Goal: Information Seeking & Learning: Learn about a topic

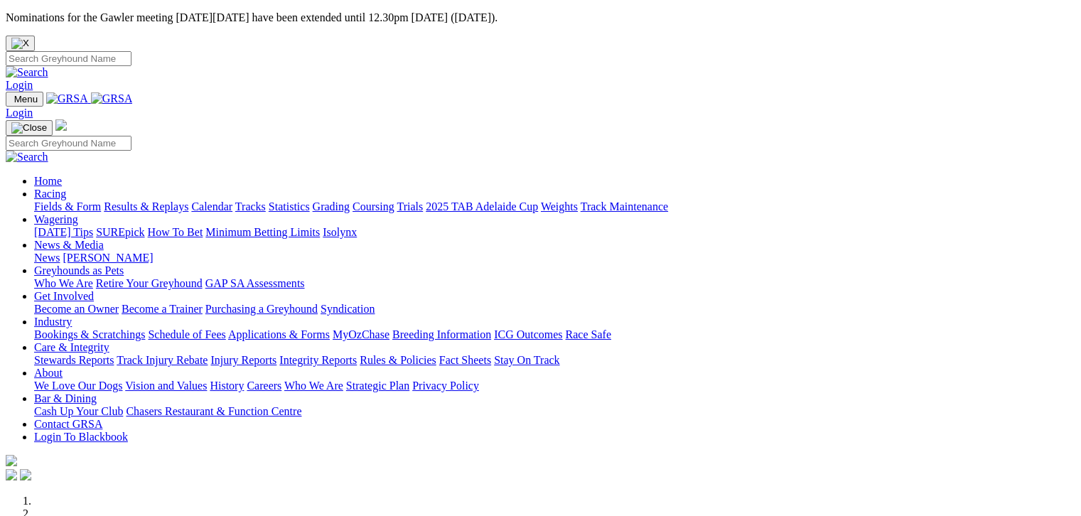
click at [80, 200] on link "Fields & Form" at bounding box center [67, 206] width 67 height 12
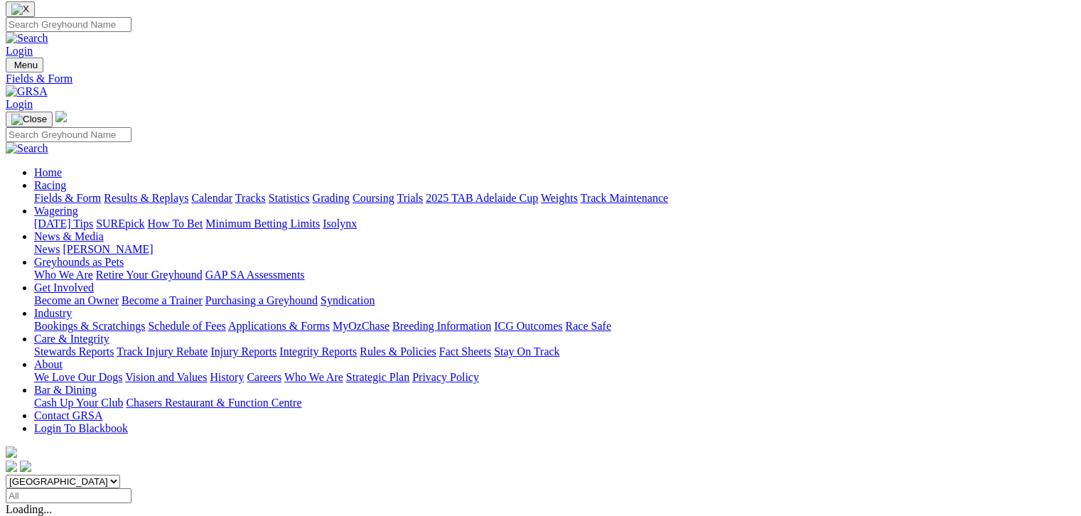
scroll to position [17, 0]
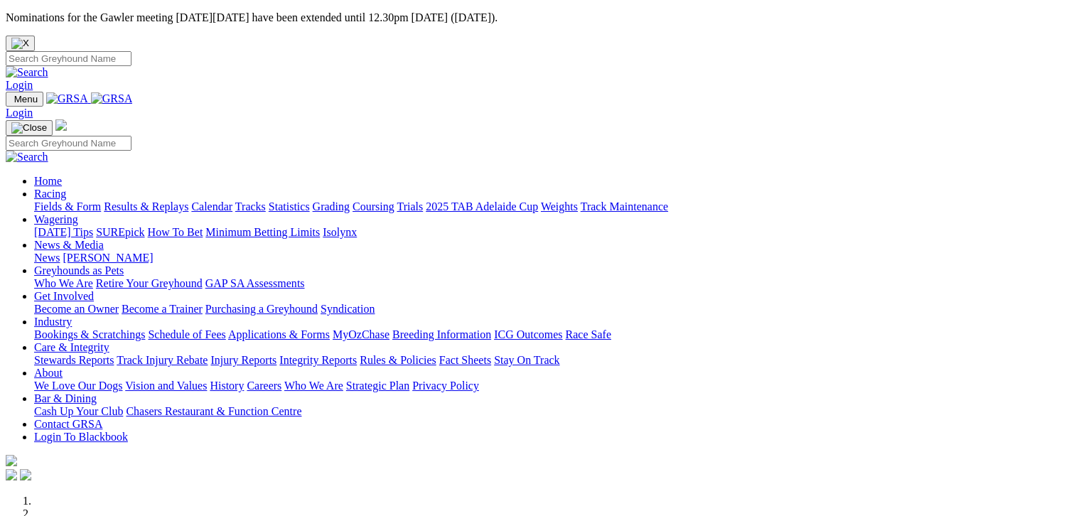
click at [56, 200] on link "Fields & Form" at bounding box center [67, 206] width 67 height 12
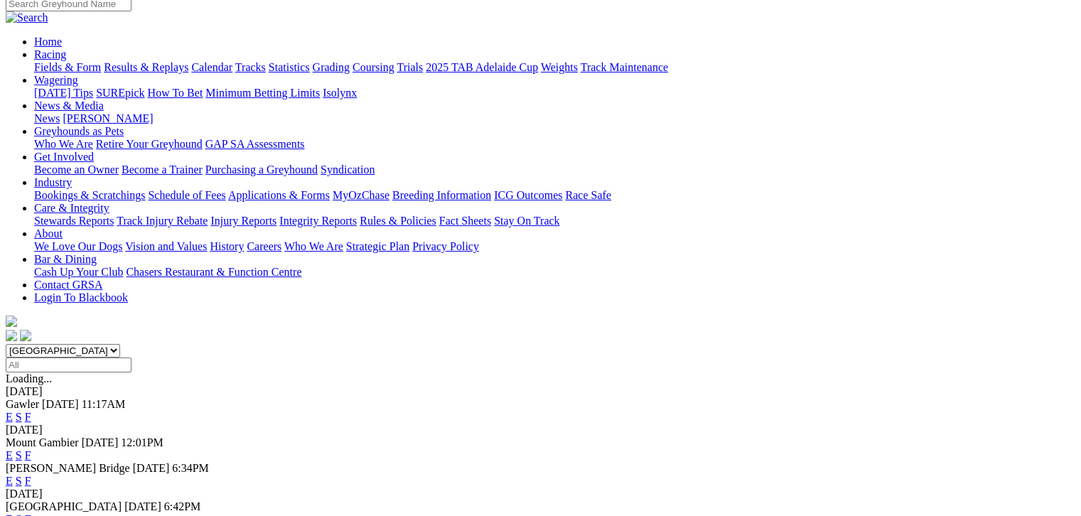
scroll to position [159, 0]
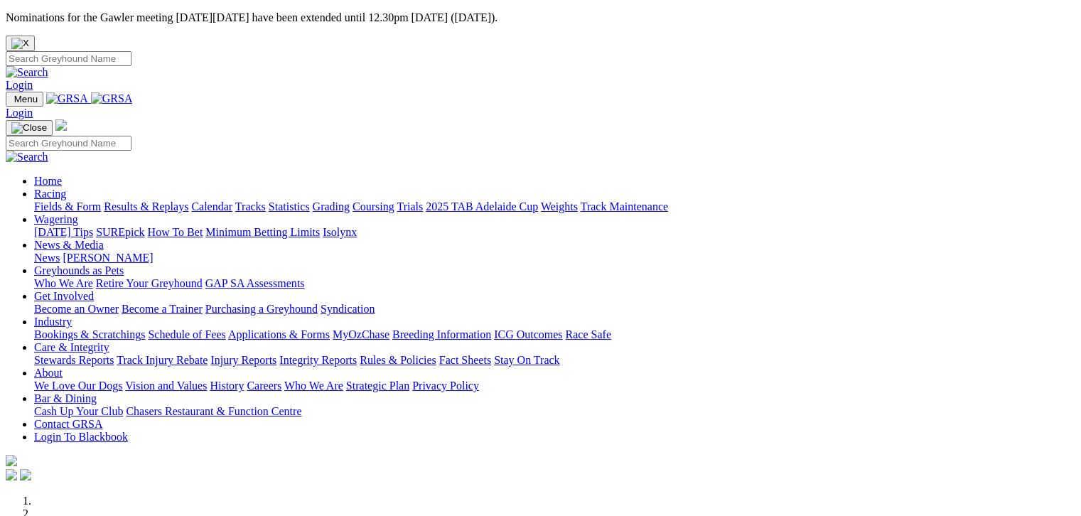
click at [36, 200] on link "Fields & Form" at bounding box center [67, 206] width 67 height 12
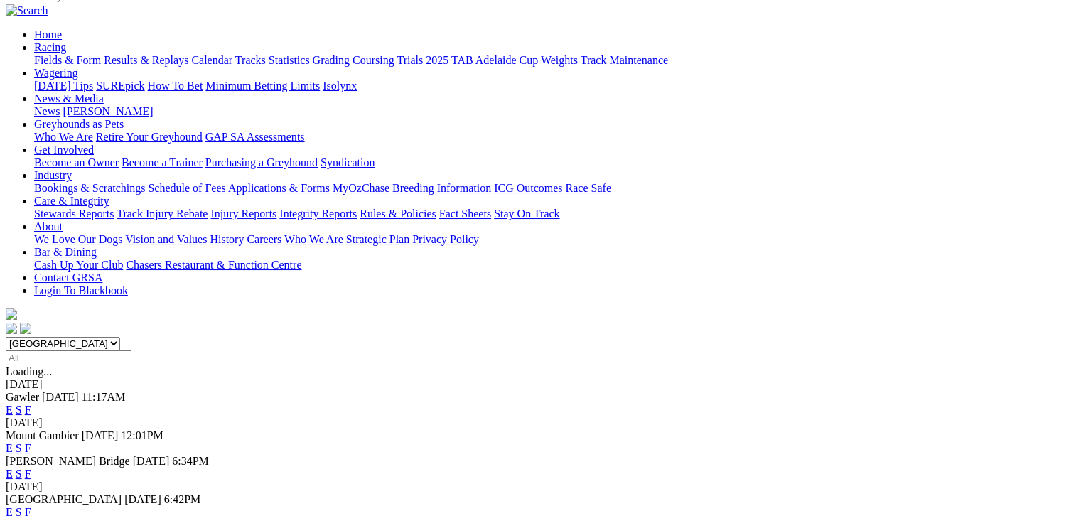
scroll to position [266, 0]
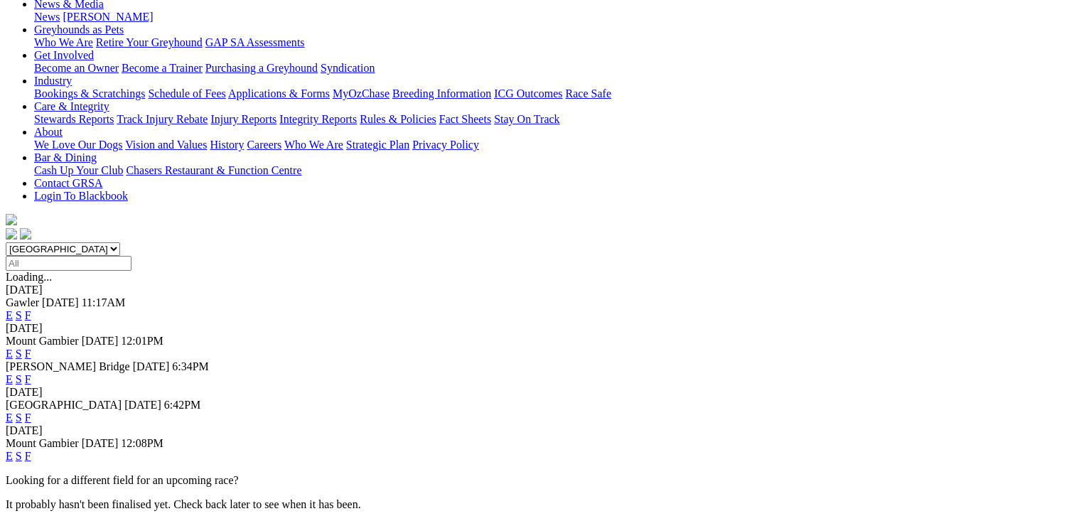
click at [31, 450] on link "F" at bounding box center [28, 456] width 6 height 12
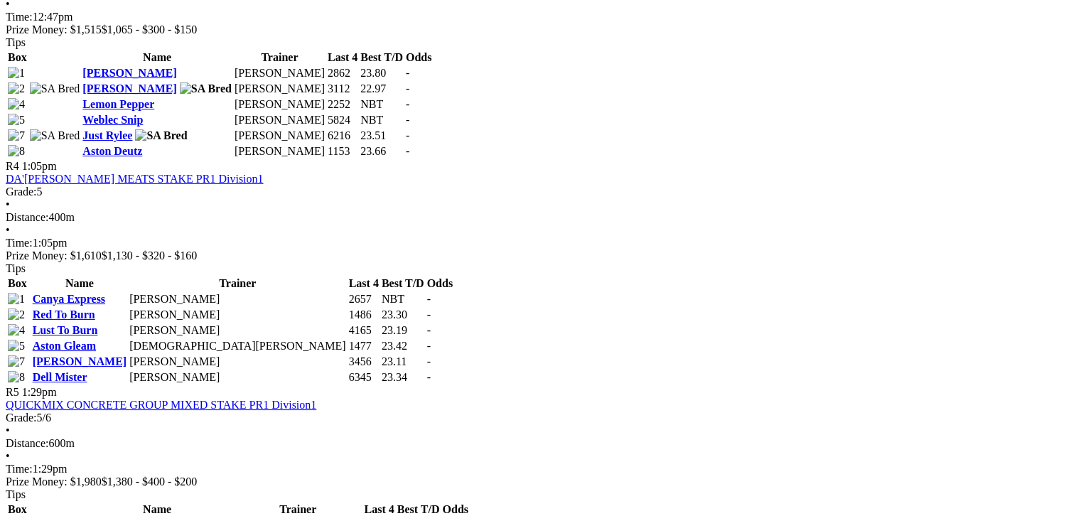
scroll to position [1350, 0]
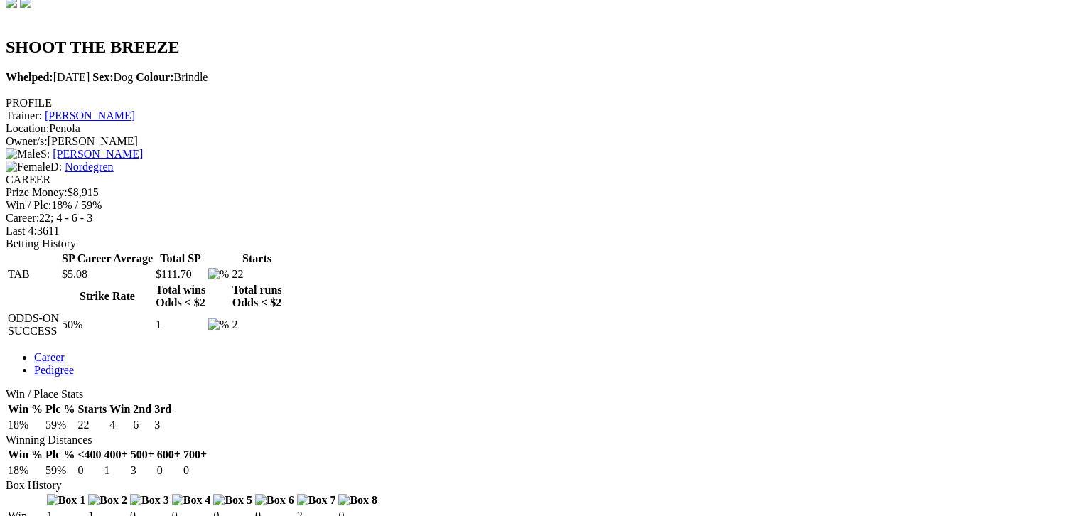
scroll to position [497, 0]
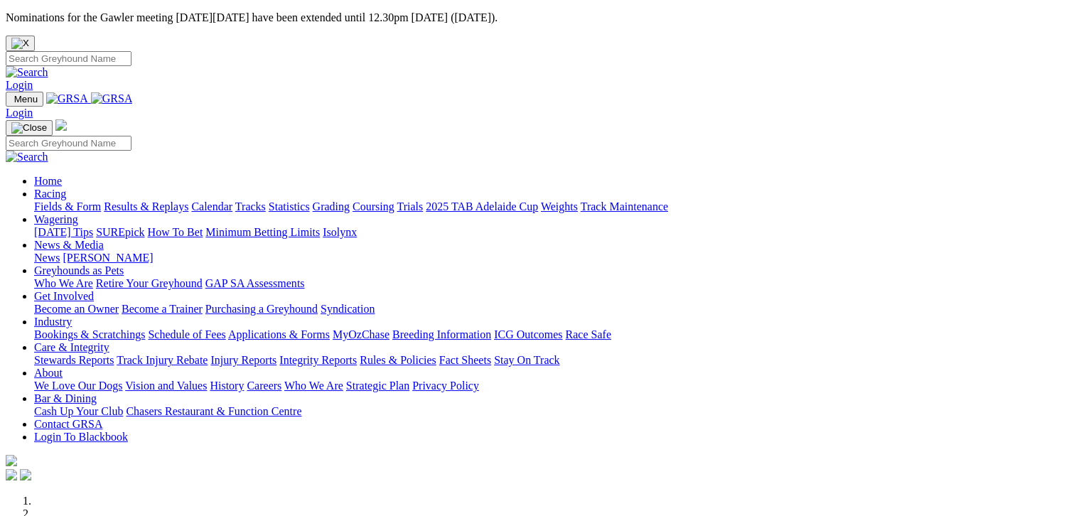
click at [67, 200] on link "Fields & Form" at bounding box center [67, 206] width 67 height 12
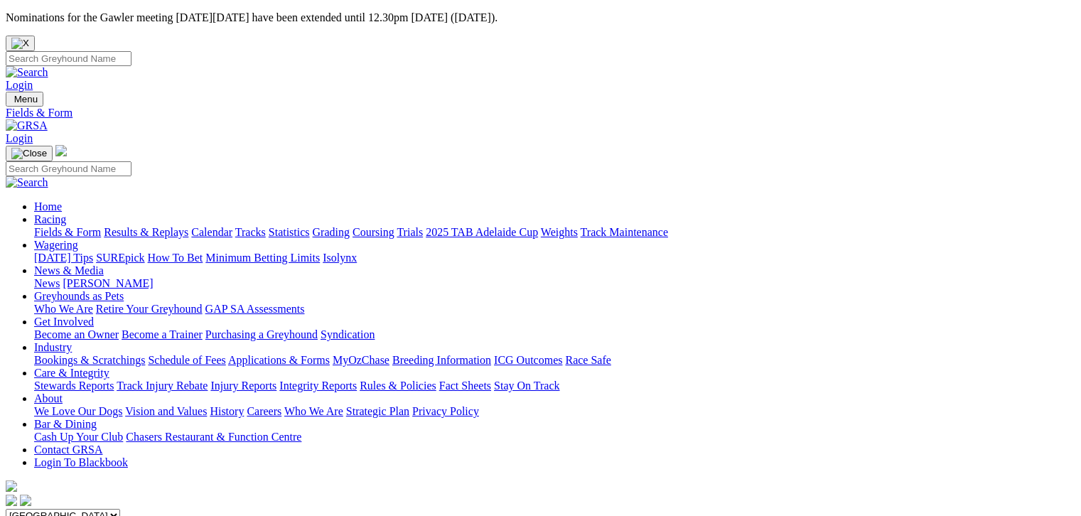
scroll to position [372, 0]
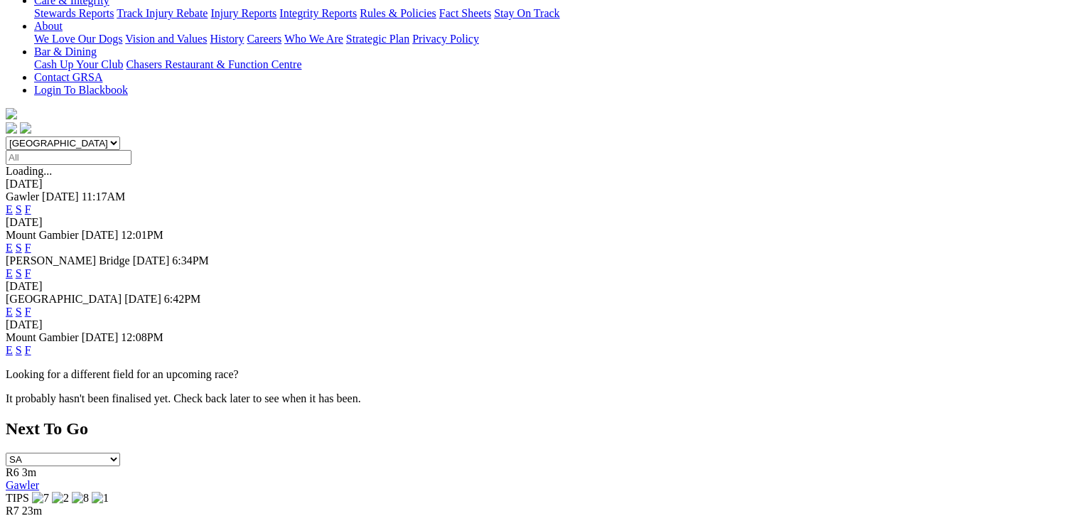
click at [31, 344] on link "F" at bounding box center [28, 350] width 6 height 12
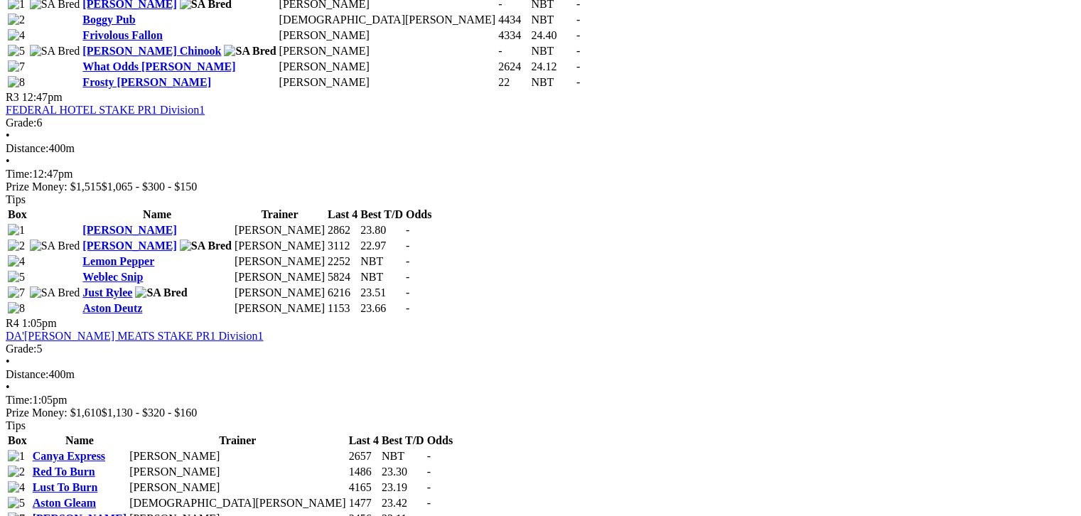
scroll to position [1225, 0]
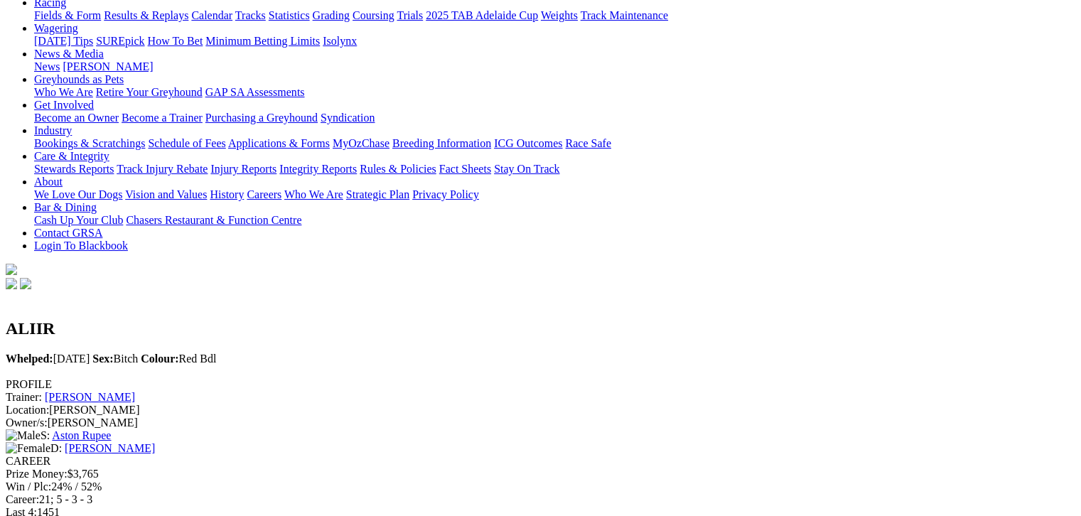
scroll to position [213, 0]
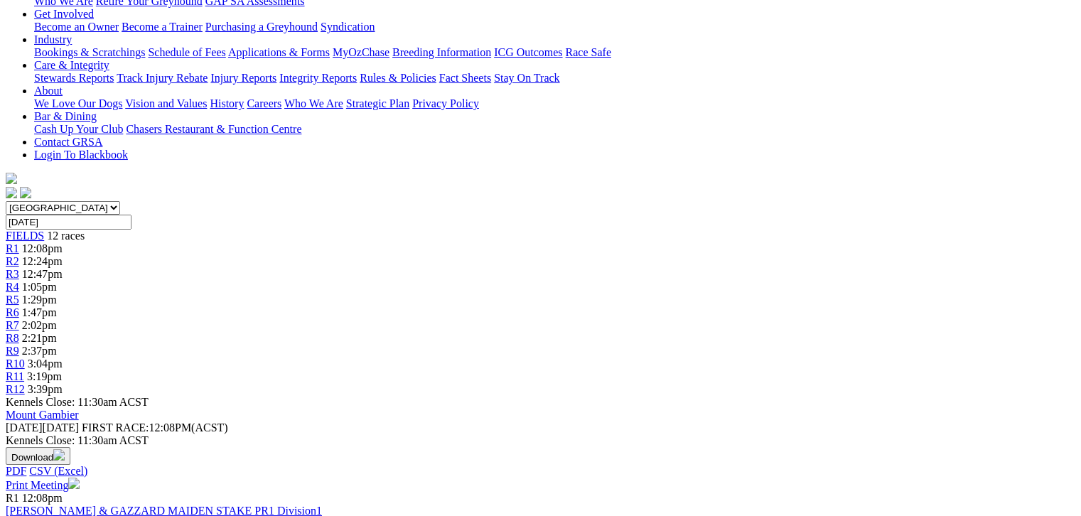
scroll to position [301, 0]
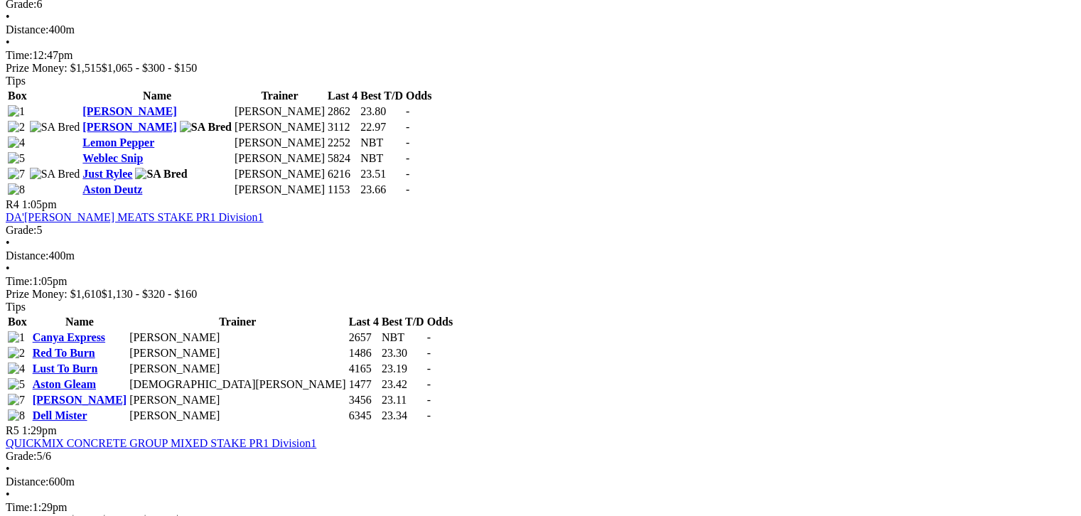
scroll to position [1332, 0]
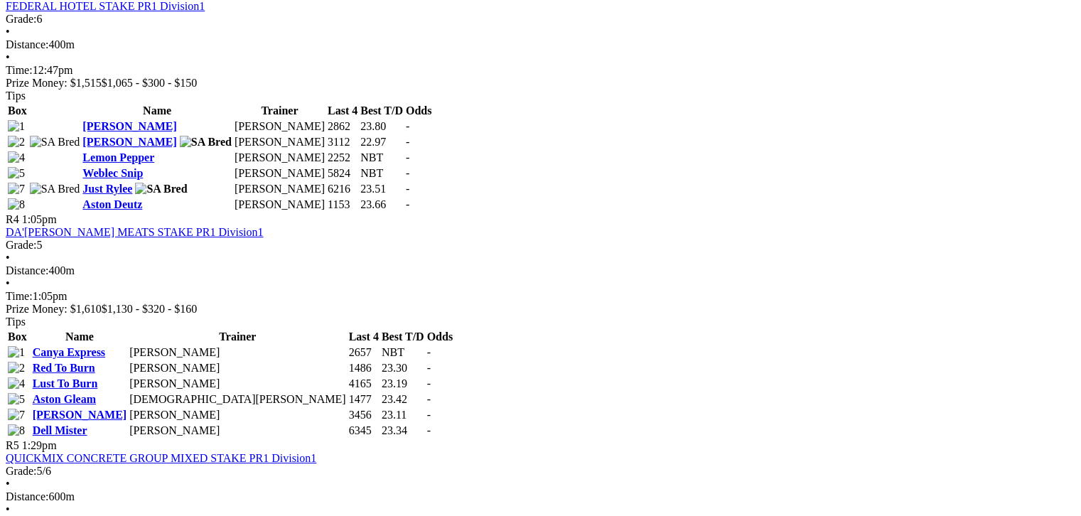
scroll to position [1296, 0]
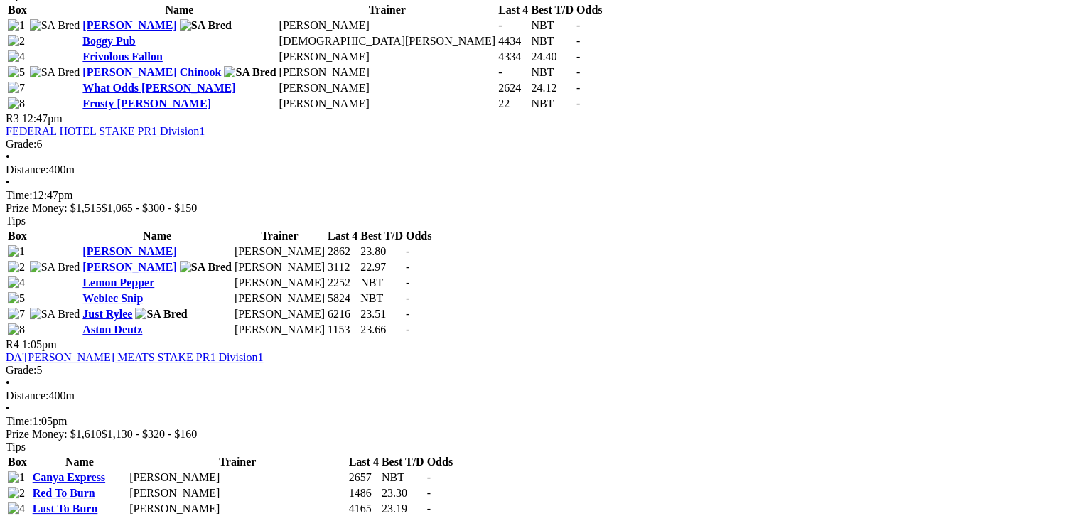
scroll to position [1296, 0]
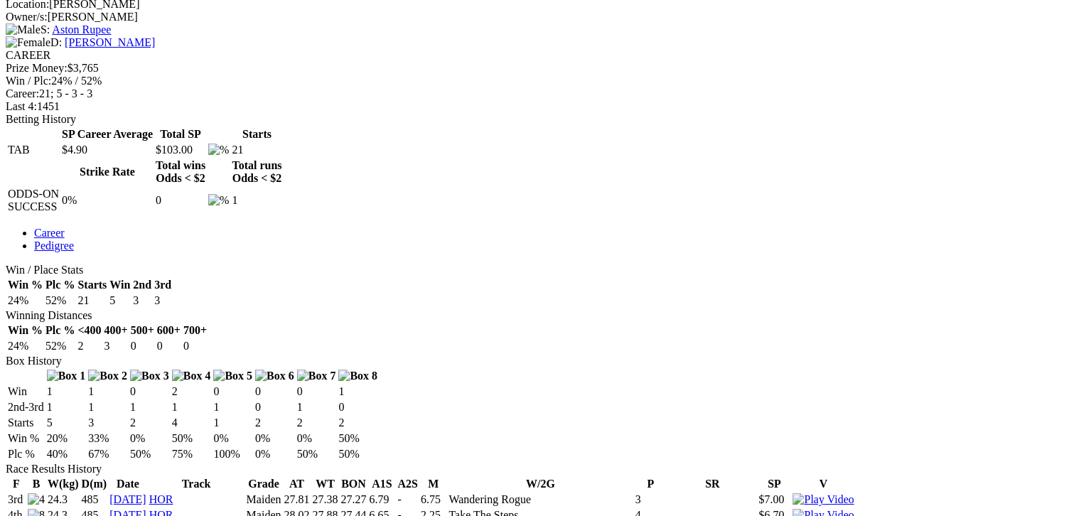
scroll to position [622, 0]
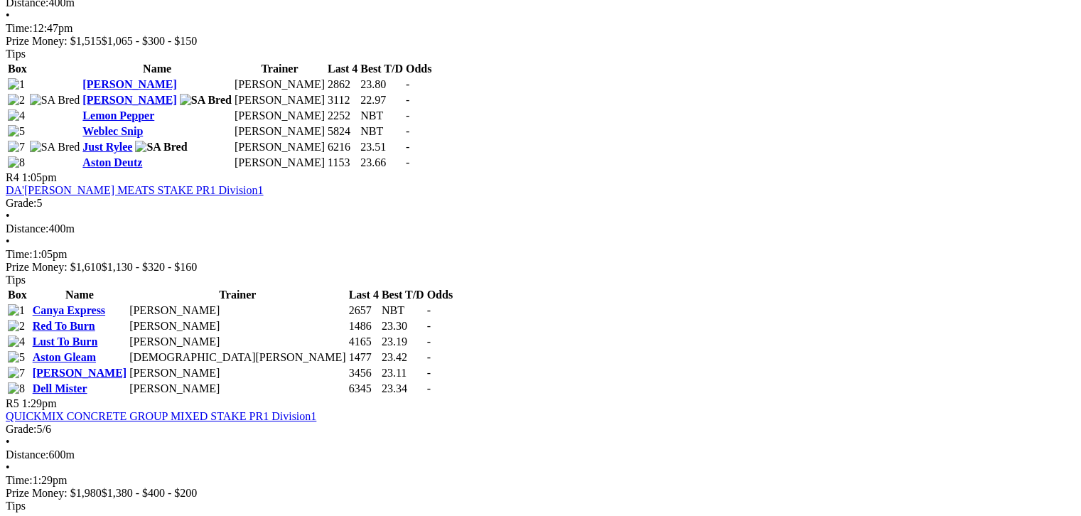
scroll to position [1367, 0]
